Goal: Task Accomplishment & Management: Complete application form

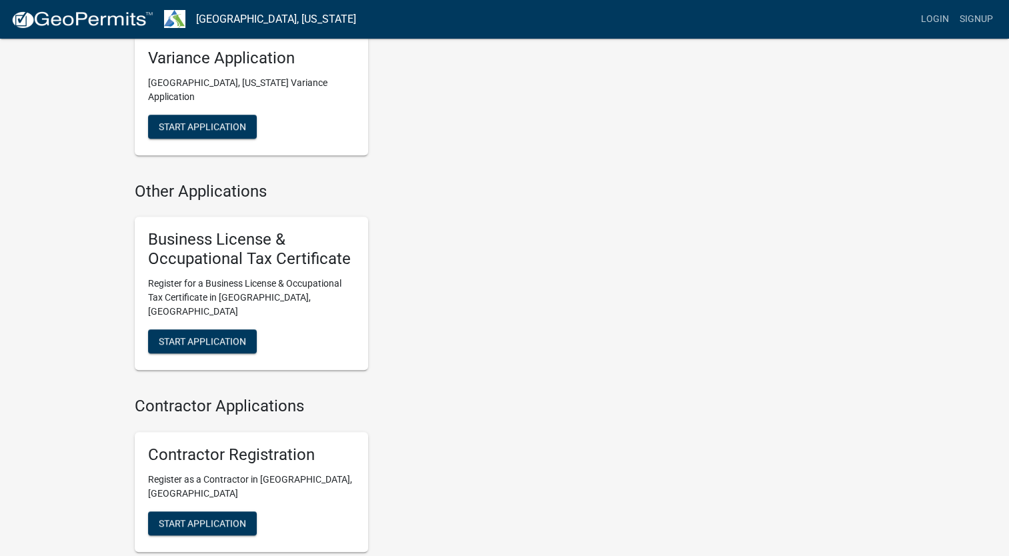
scroll to position [960, 0]
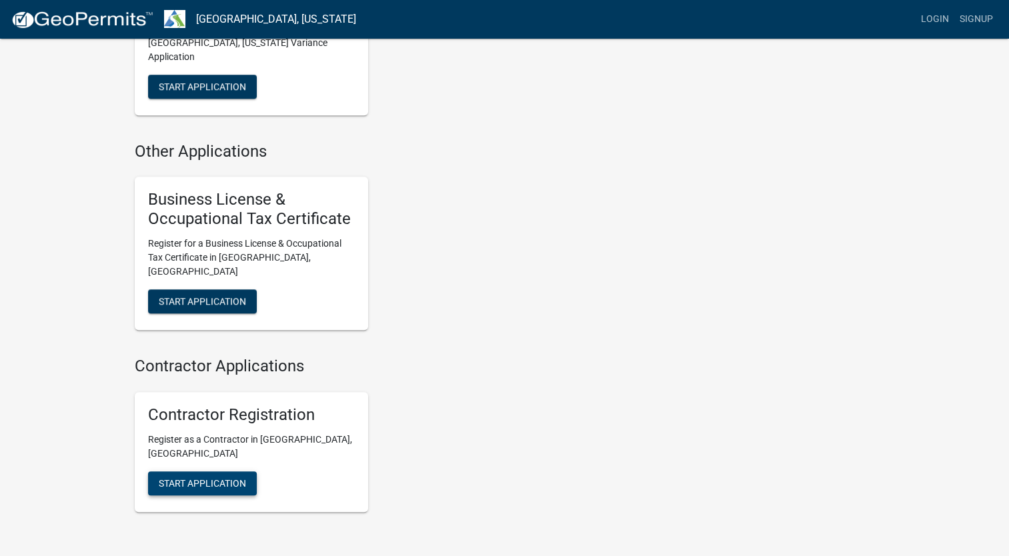
click at [229, 477] on span "Start Application" at bounding box center [202, 482] width 87 height 11
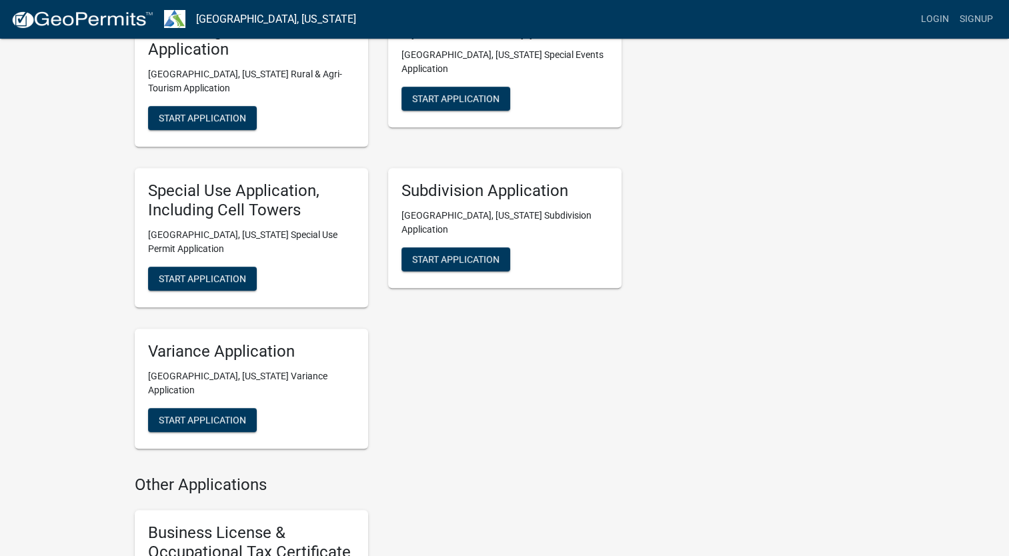
scroll to position [0, 0]
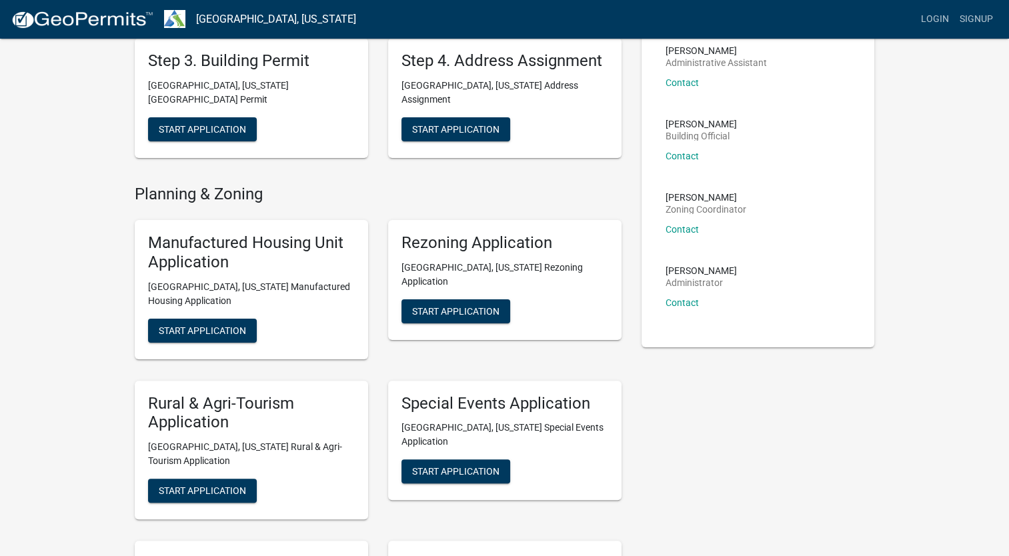
scroll to position [267, 0]
